Goal: Communication & Community: Answer question/provide support

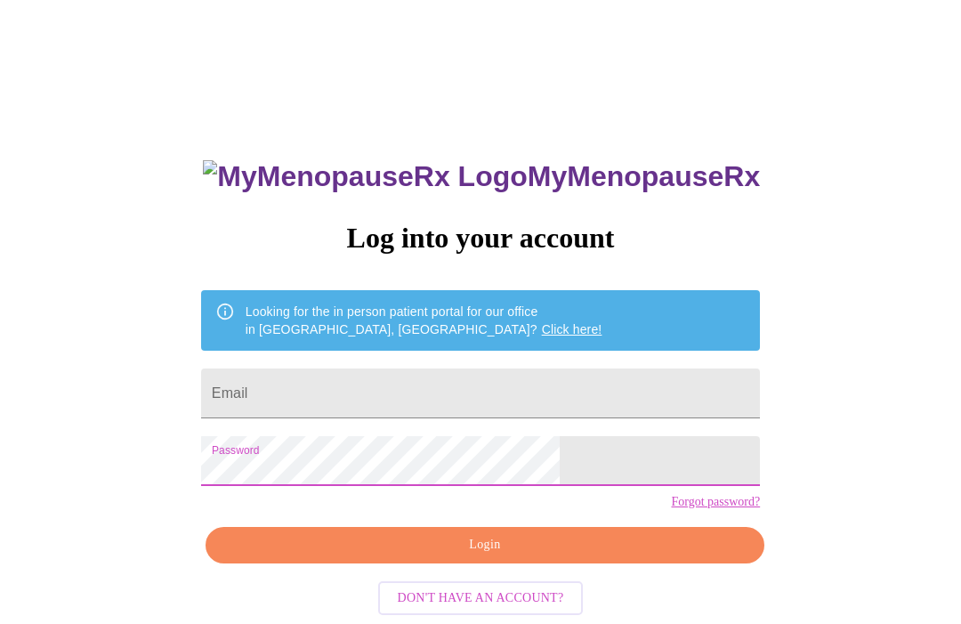
scroll to position [68, 0]
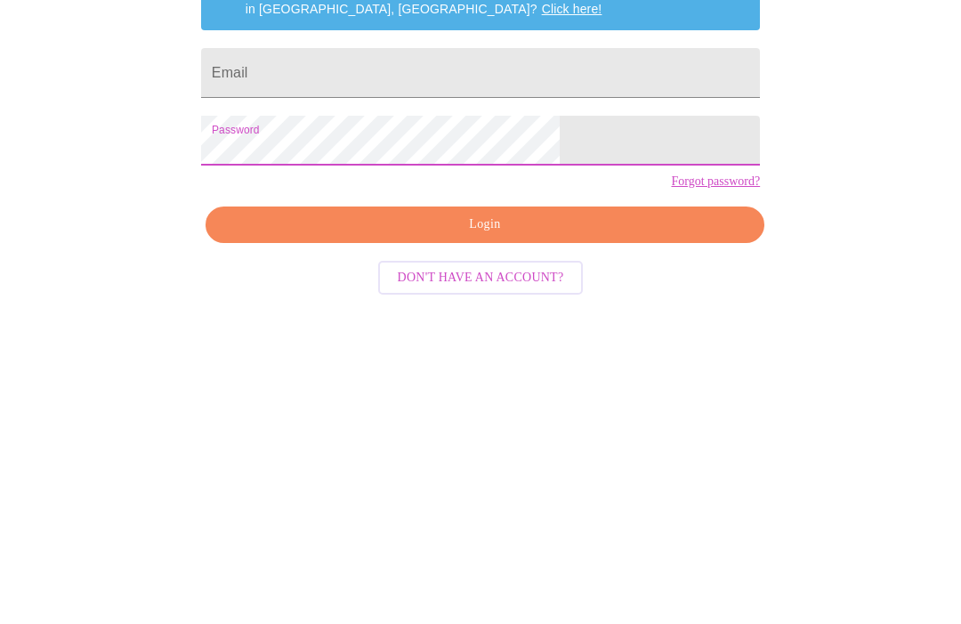
click at [596, 301] on input "Email" at bounding box center [480, 326] width 559 height 50
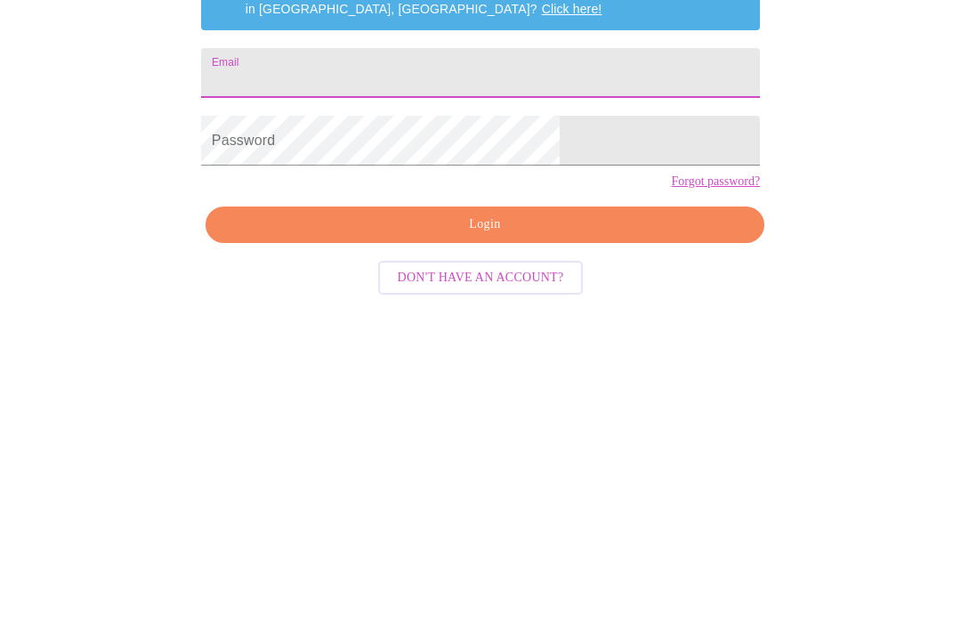
type input "[EMAIL_ADDRESS][DOMAIN_NAME]"
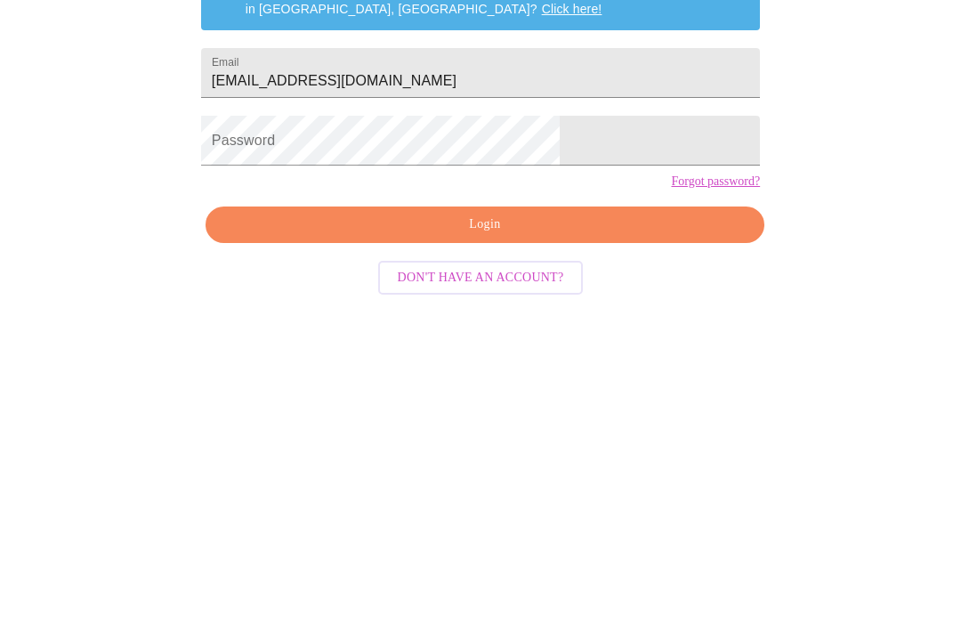
scroll to position [77, 0]
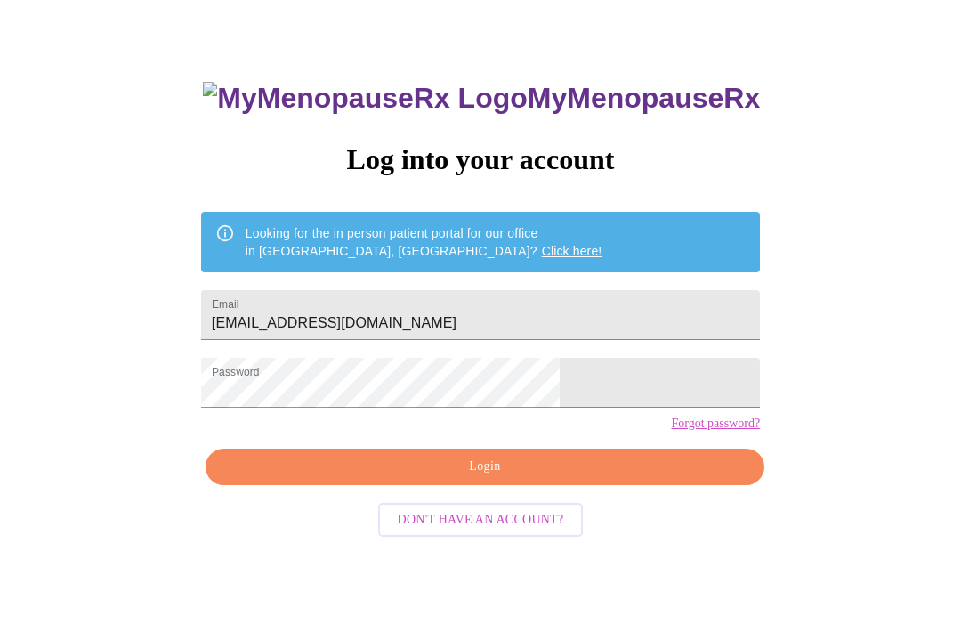
click at [558, 479] on span "Login" at bounding box center [485, 468] width 518 height 22
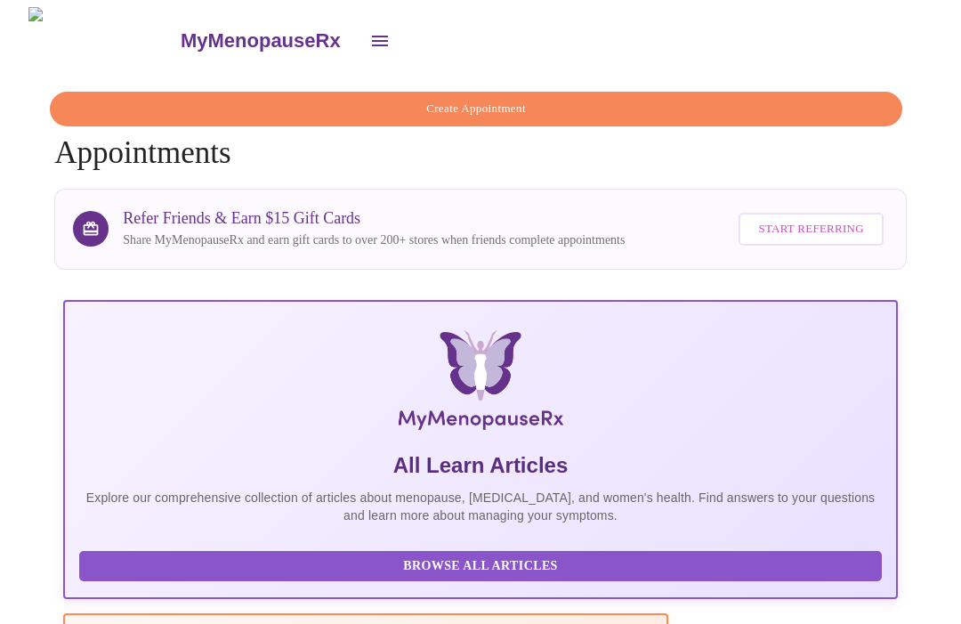
click at [369, 36] on icon "open drawer" at bounding box center [379, 40] width 21 height 21
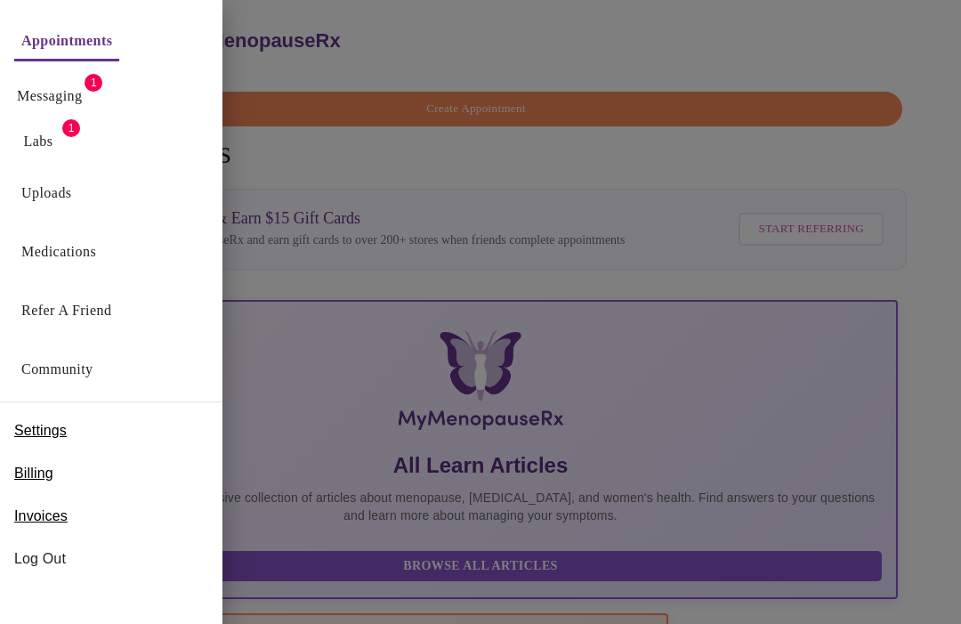
click at [89, 80] on button "Messaging" at bounding box center [49, 96] width 79 height 36
click at [53, 94] on link "Messaging" at bounding box center [49, 96] width 65 height 25
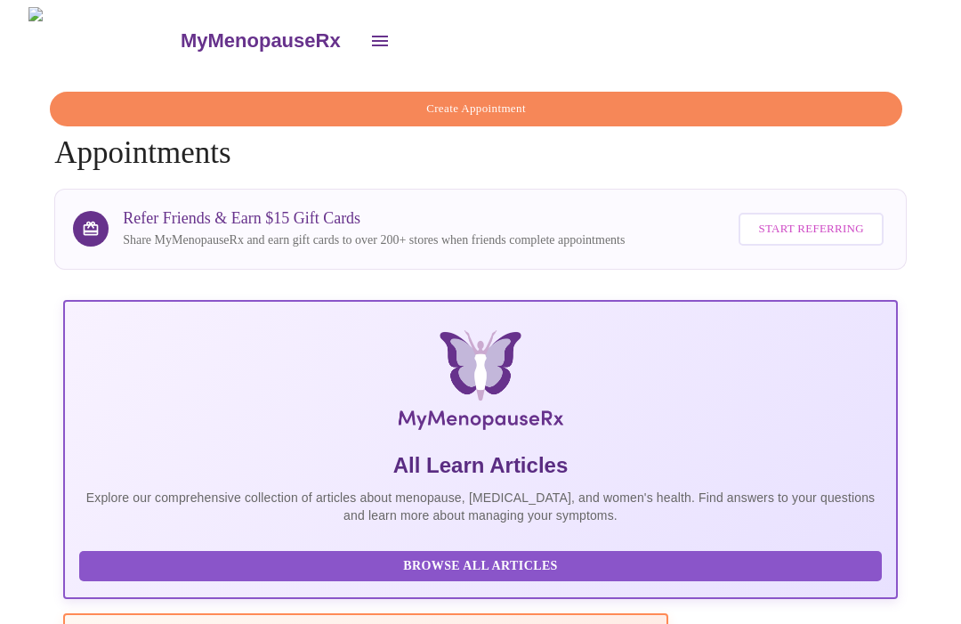
click at [359, 20] on button "open drawer" at bounding box center [380, 41] width 43 height 43
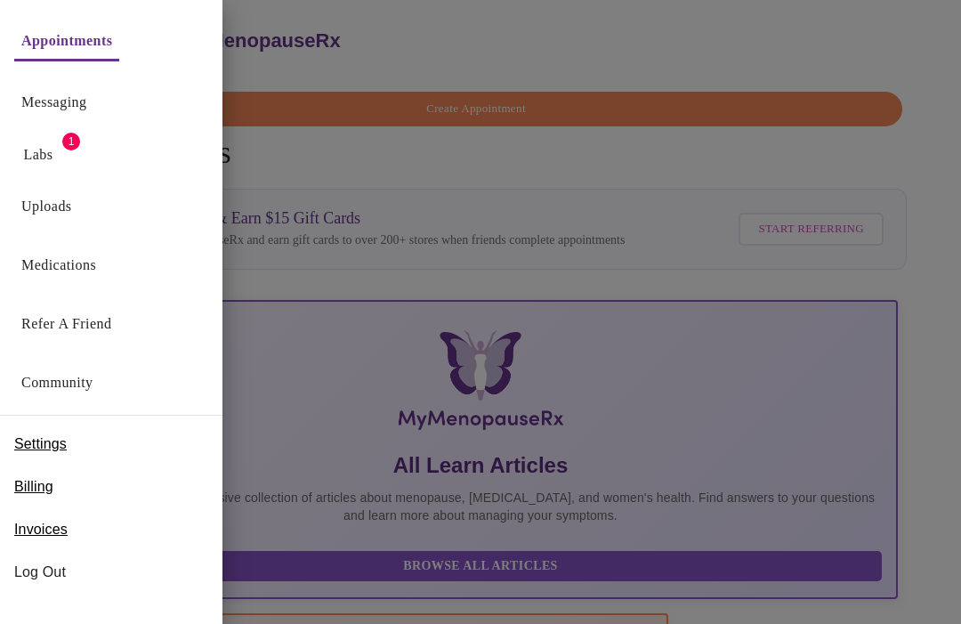
click at [45, 106] on link "Messaging" at bounding box center [53, 102] width 65 height 25
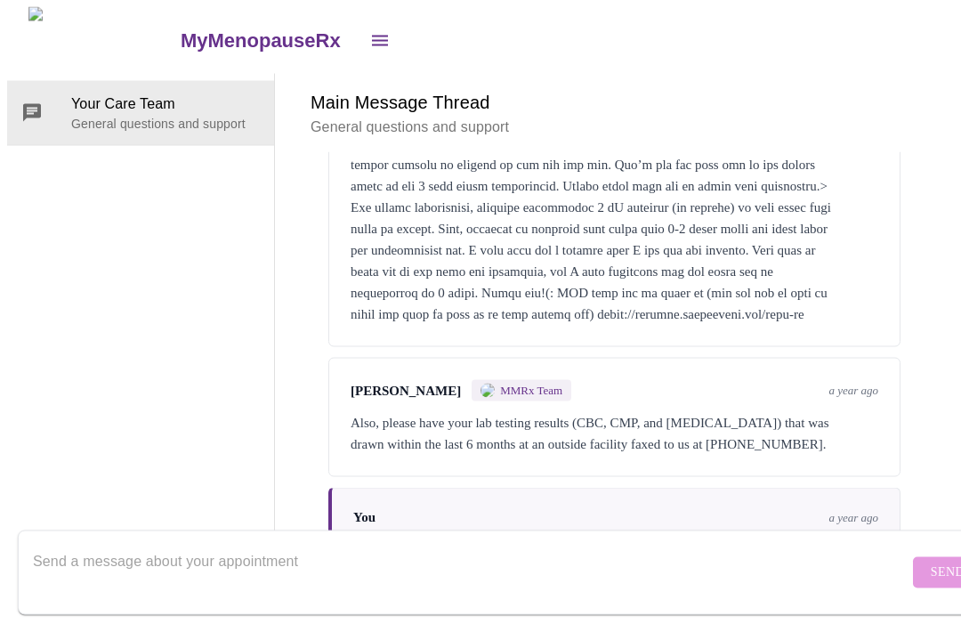
scroll to position [4347, 0]
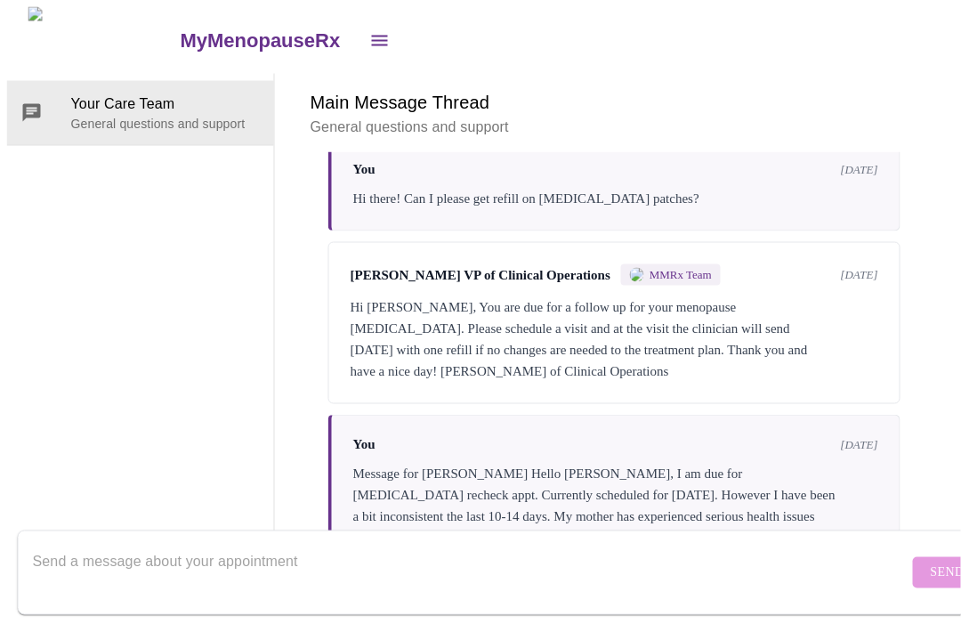
click at [450, 559] on textarea "Send a message about your appointment" at bounding box center [471, 572] width 876 height 57
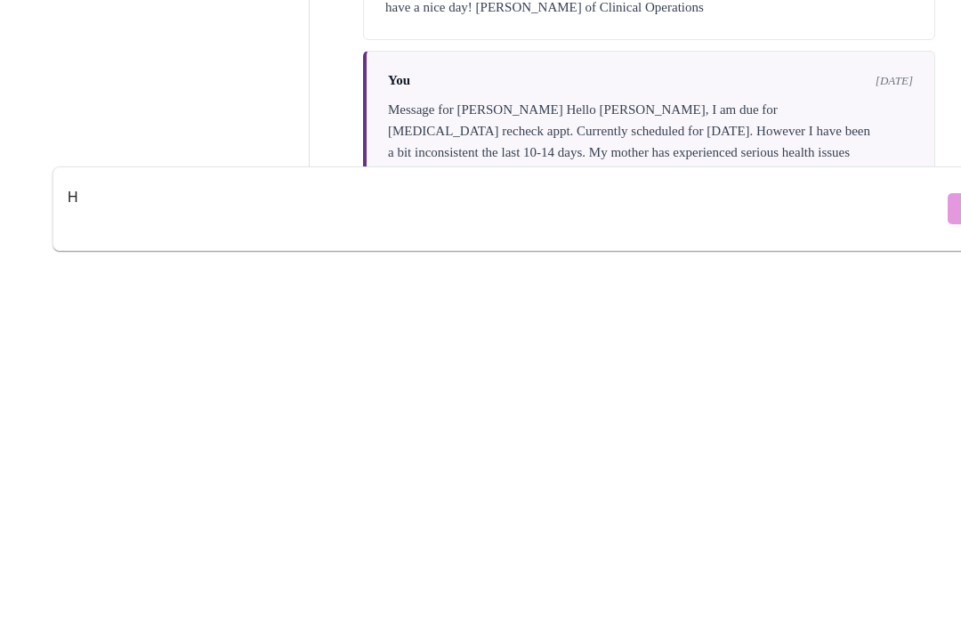
scroll to position [67, 5]
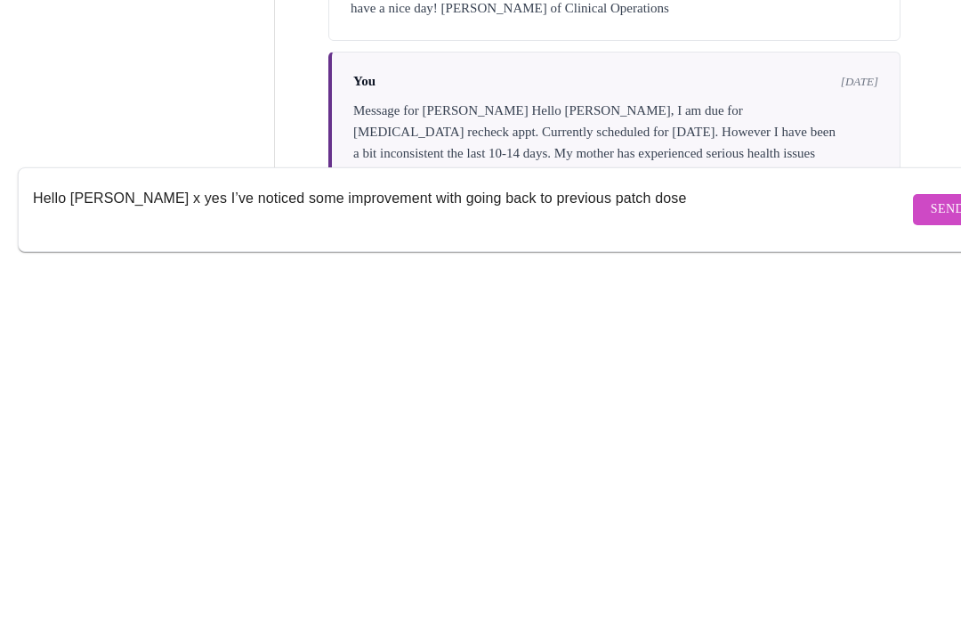
click at [624, 544] on textarea "Hello [PERSON_NAME] x yes I’ve noticed some improvement with going back to prev…" at bounding box center [471, 572] width 876 height 57
click at [127, 544] on textarea "Hello [PERSON_NAME] x yes I’ve noticed some improvement with going back to prev…" at bounding box center [471, 572] width 876 height 57
click at [688, 544] on textarea "Hello [PERSON_NAME] - yes I’ve noticed some improvement with going back to prev…" at bounding box center [471, 572] width 876 height 57
click at [697, 544] on textarea "Hello [PERSON_NAME] - yes I’ve noticed some improvement with going back to prev…" at bounding box center [471, 572] width 876 height 57
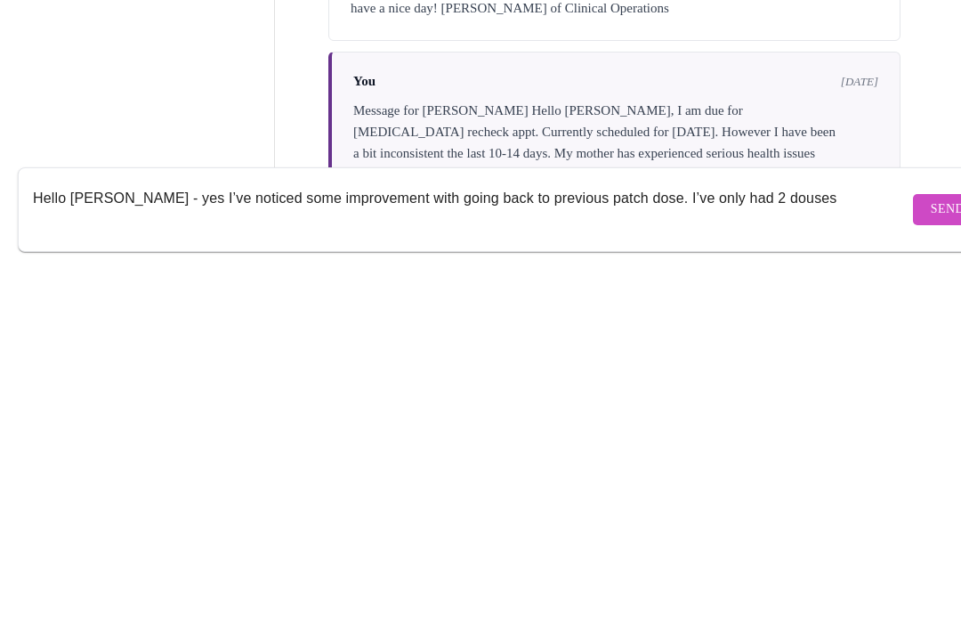
scroll to position [0, 0]
click at [803, 544] on textarea "Hello [PERSON_NAME] - yes I’ve noticed some improvement with going back to prev…" at bounding box center [471, 572] width 876 height 57
click at [759, 544] on textarea "Hello [PERSON_NAME] - yes I’ve noticed some improvement with going back to prev…" at bounding box center [471, 572] width 876 height 57
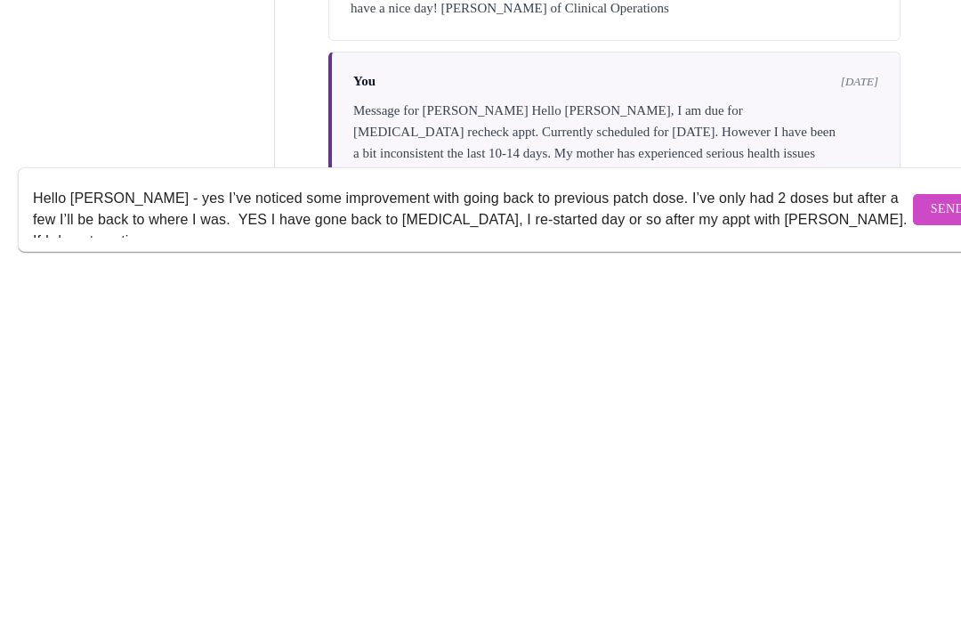
scroll to position [12, 0]
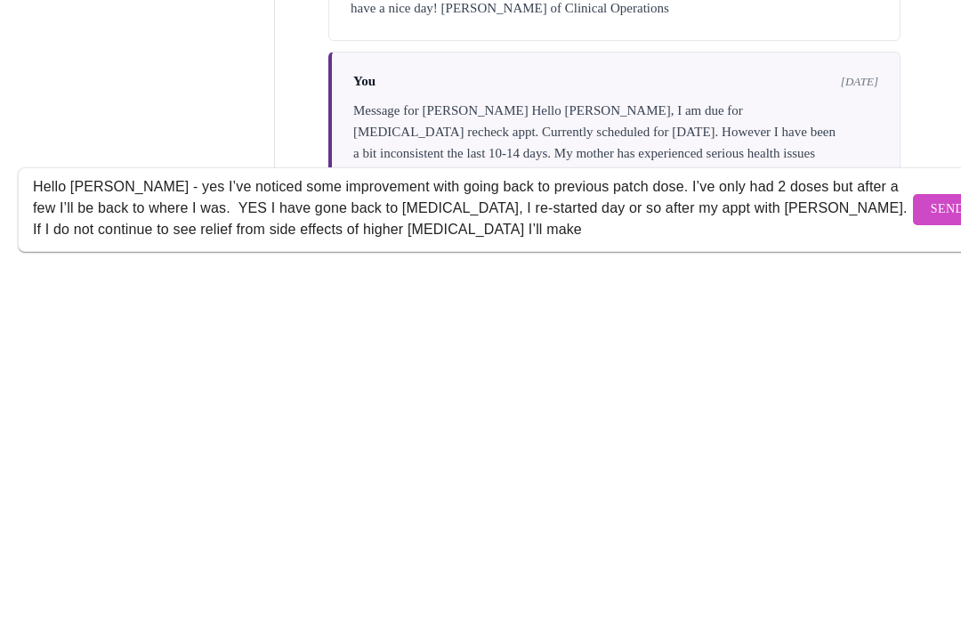
click at [744, 544] on textarea "Hello [PERSON_NAME] - yes I’ve noticed some improvement with going back to prev…" at bounding box center [471, 572] width 876 height 57
click at [597, 544] on textarea "Hello [PERSON_NAME] - yes I’ve noticed some improvement with going back to prev…" at bounding box center [471, 572] width 876 height 57
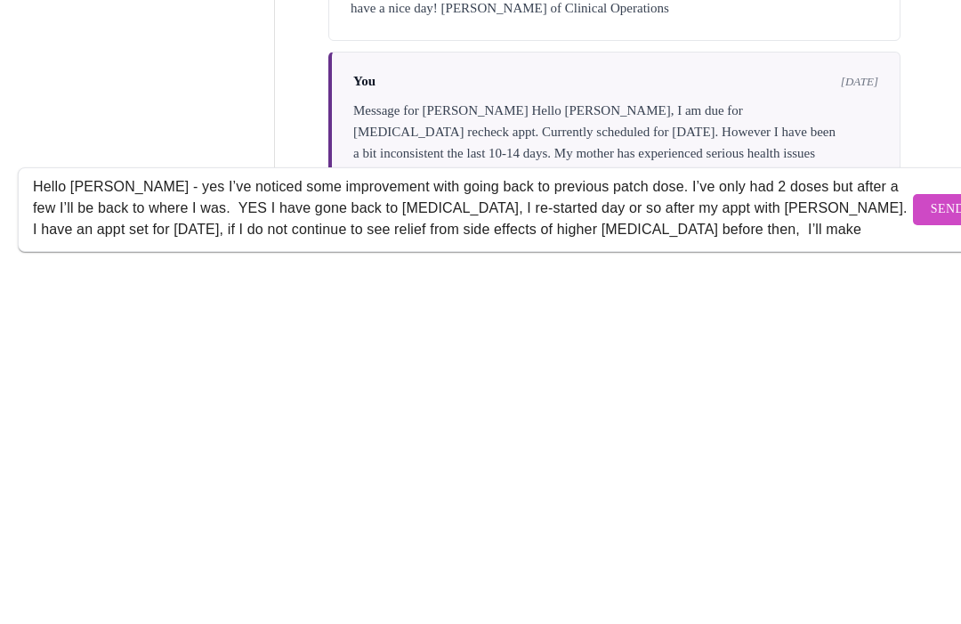
click at [770, 544] on textarea "Hello [PERSON_NAME] - yes I’ve noticed some improvement with going back to prev…" at bounding box center [471, 572] width 876 height 57
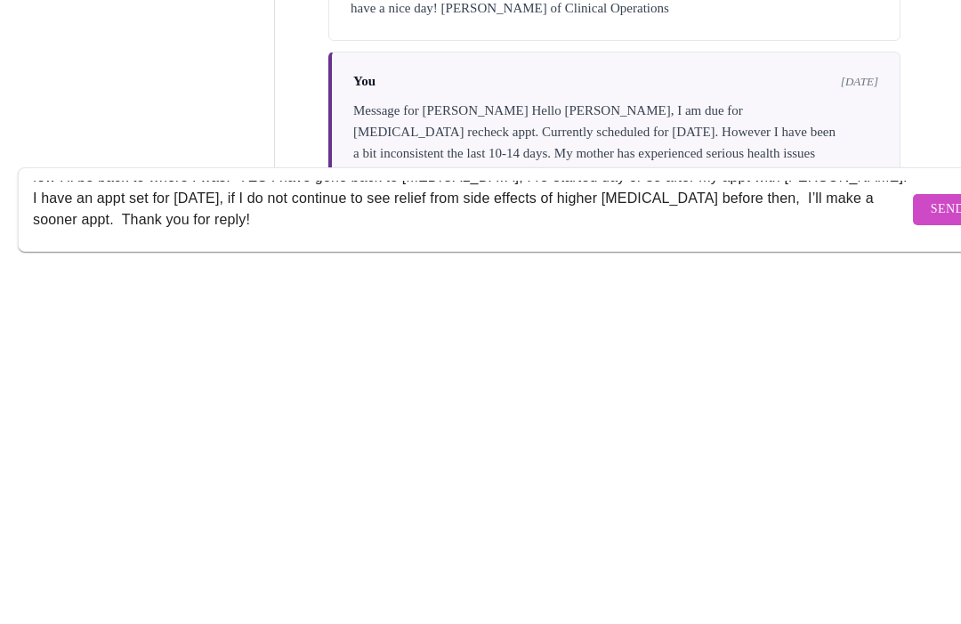
scroll to position [47, 0]
type textarea "Hello [PERSON_NAME] - yes I’ve noticed some improvement with going back to prev…"
click at [931, 562] on span "Send" at bounding box center [948, 573] width 34 height 22
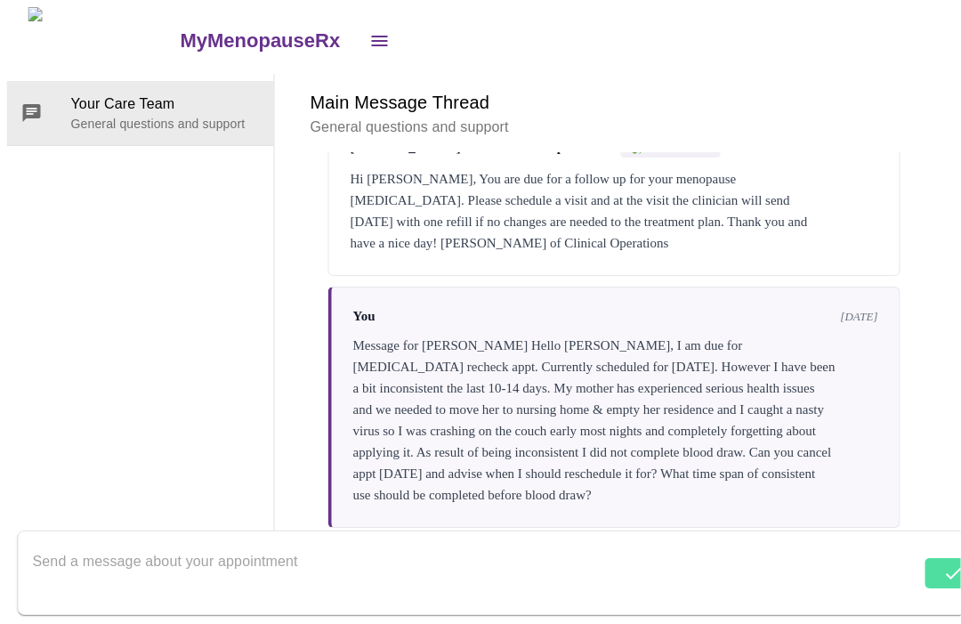
scroll to position [67, 40]
click at [933, 74] on div "Main Message Thread General questions and support" at bounding box center [614, 113] width 636 height 78
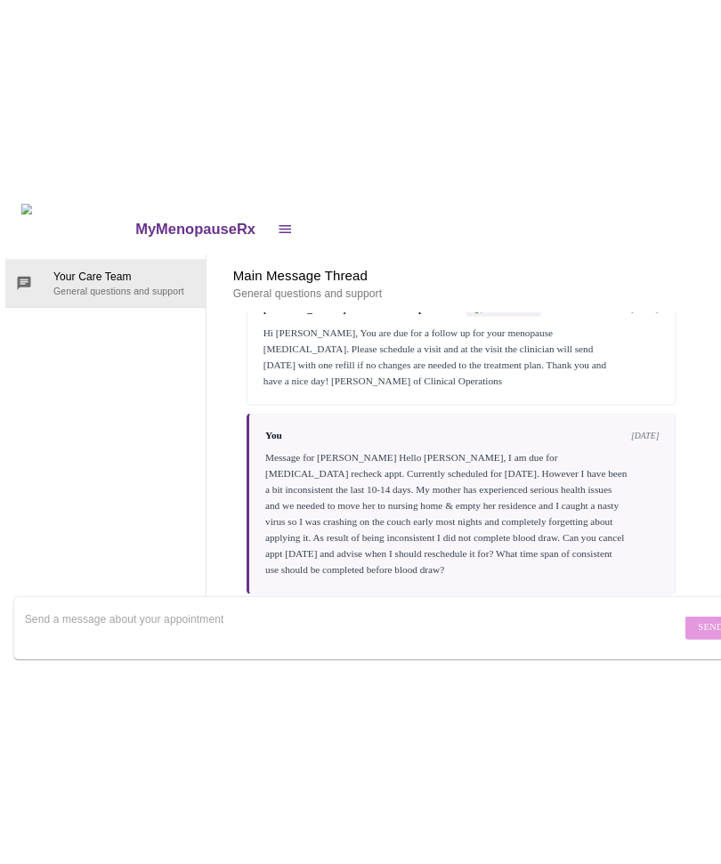
scroll to position [0, 0]
